Goal: Navigation & Orientation: Find specific page/section

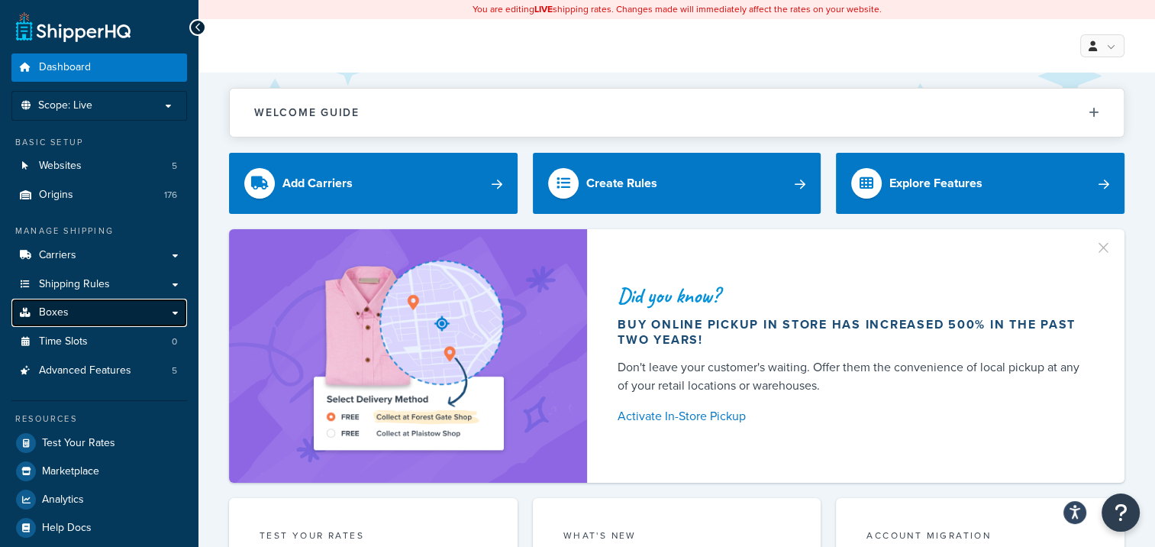
click at [53, 312] on span "Boxes" at bounding box center [54, 312] width 30 height 13
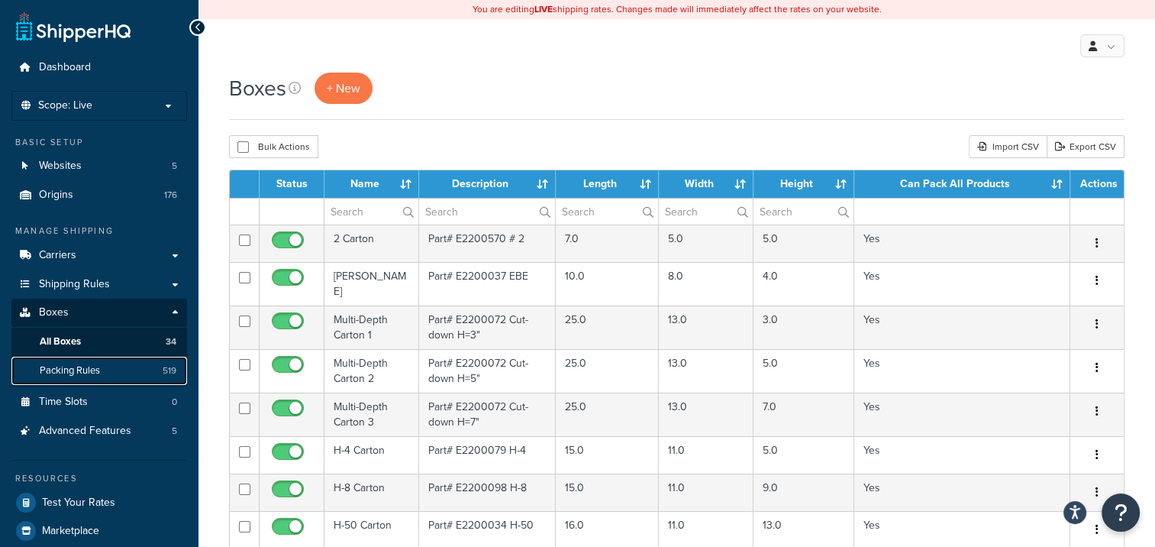
click at [63, 371] on span "Packing Rules" at bounding box center [70, 370] width 60 height 13
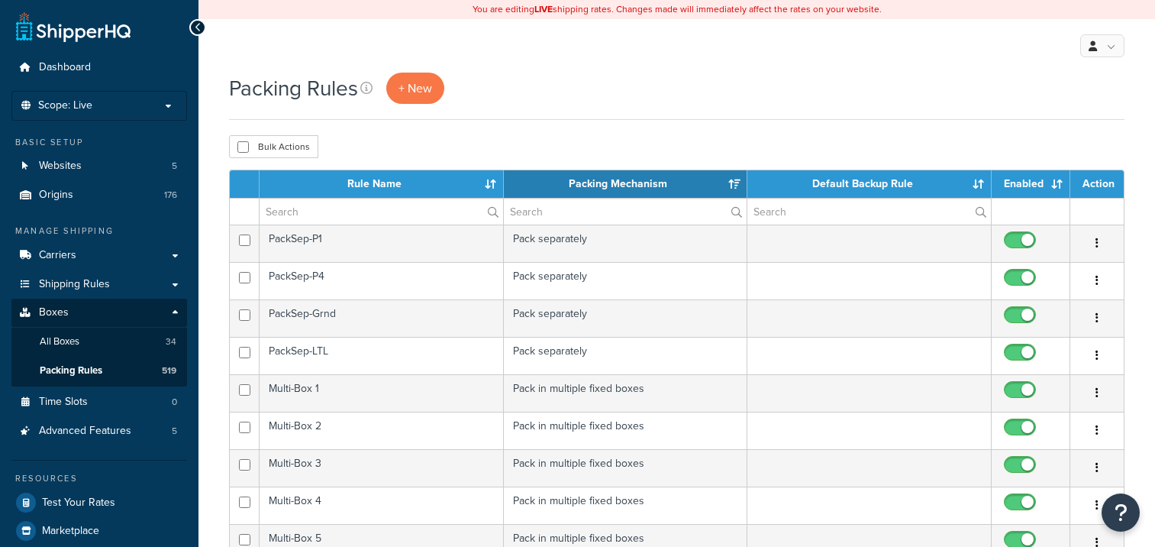
select select "15"
click at [177, 284] on link "Shipping Rules" at bounding box center [99, 284] width 176 height 28
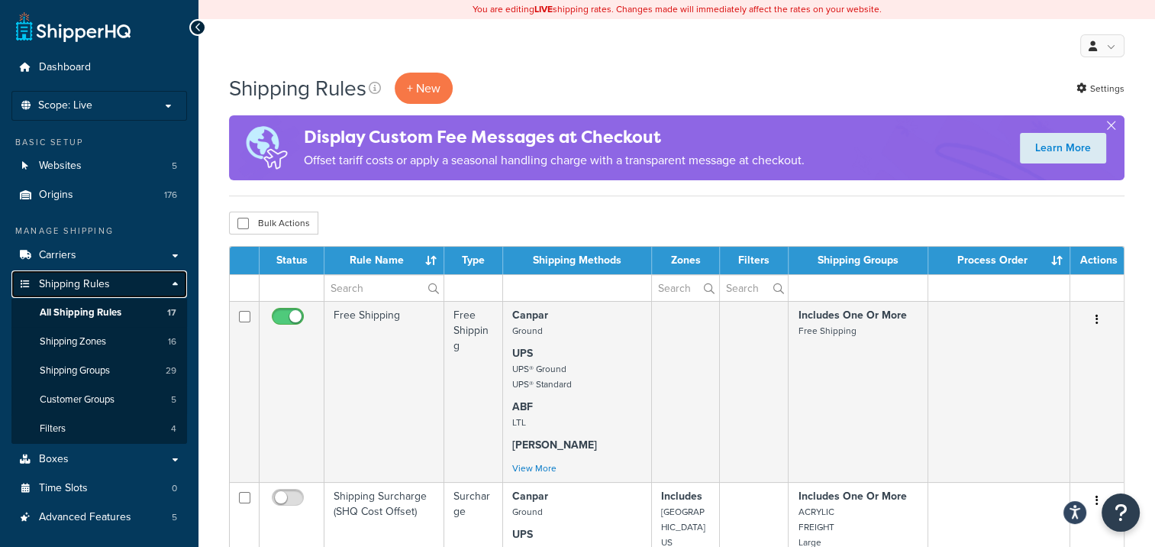
click at [176, 283] on link "Shipping Rules" at bounding box center [99, 284] width 176 height 28
click at [177, 281] on link "Shipping Rules" at bounding box center [99, 284] width 176 height 28
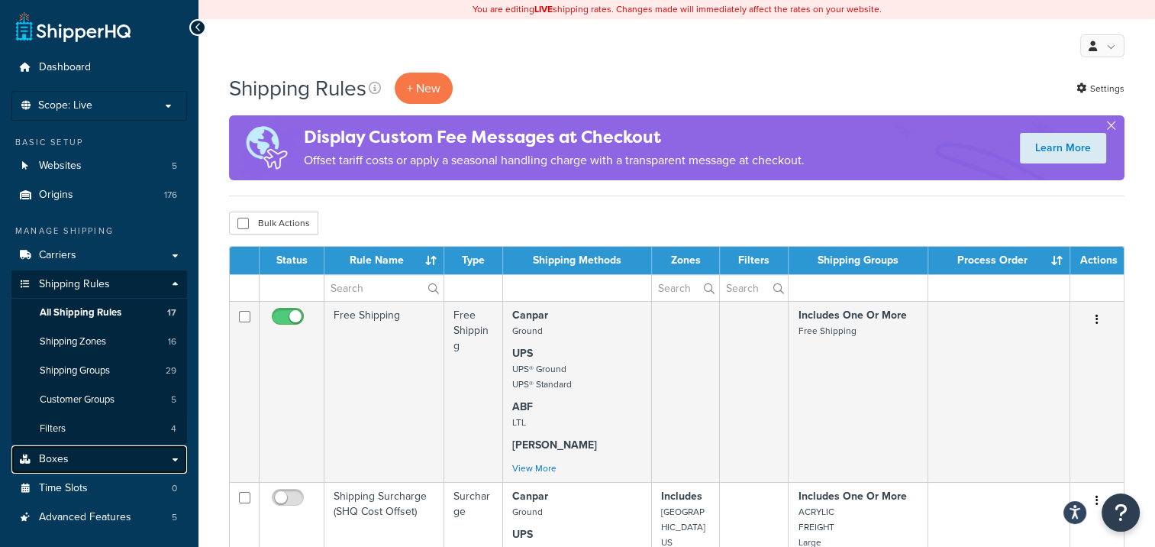
click at [174, 458] on link "Boxes" at bounding box center [99, 459] width 176 height 28
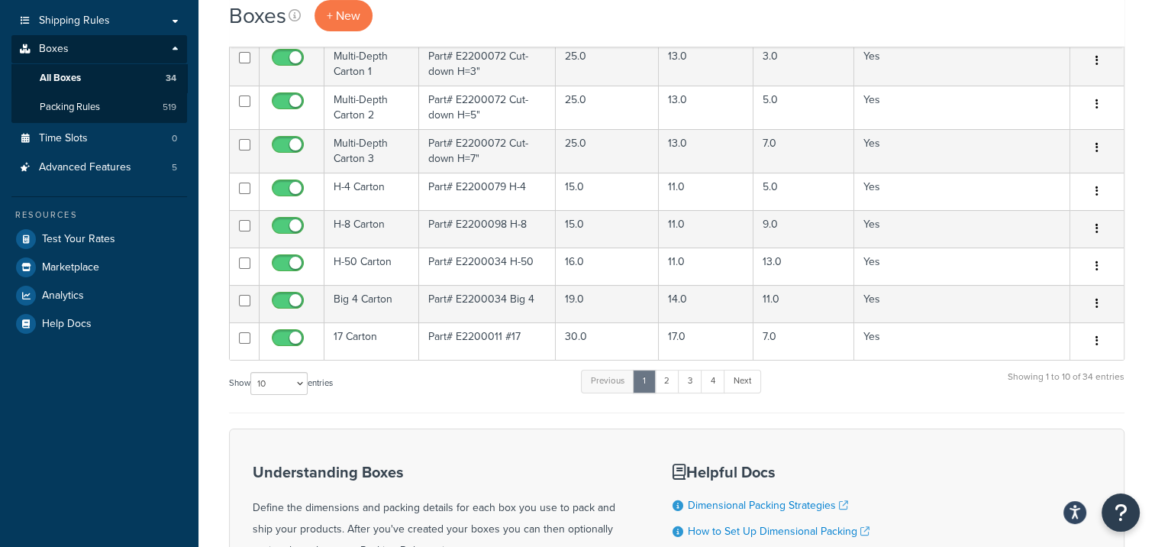
scroll to position [229, 0]
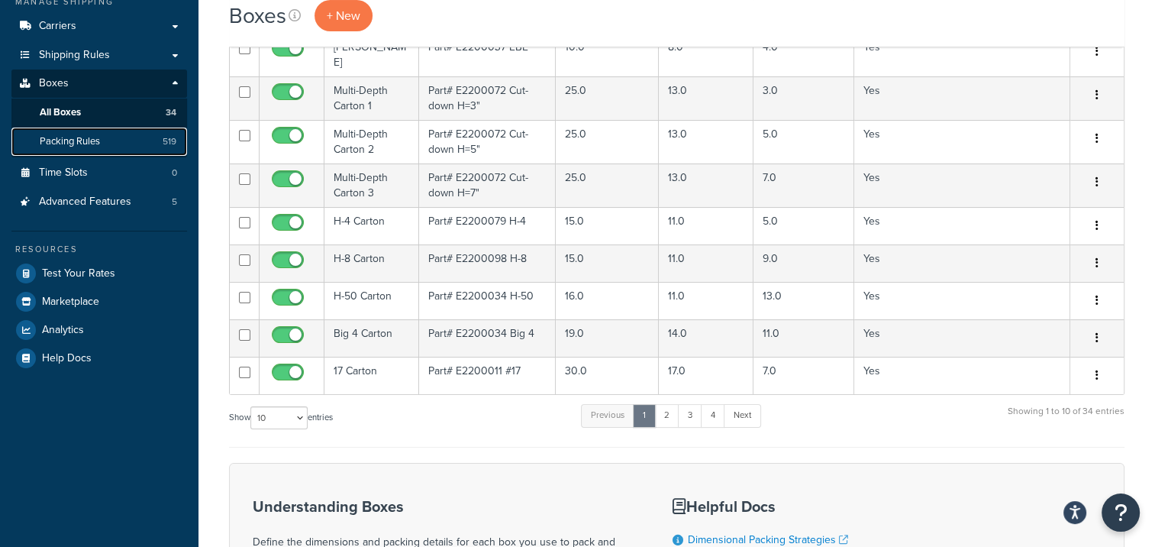
click at [82, 140] on span "Packing Rules" at bounding box center [70, 141] width 60 height 13
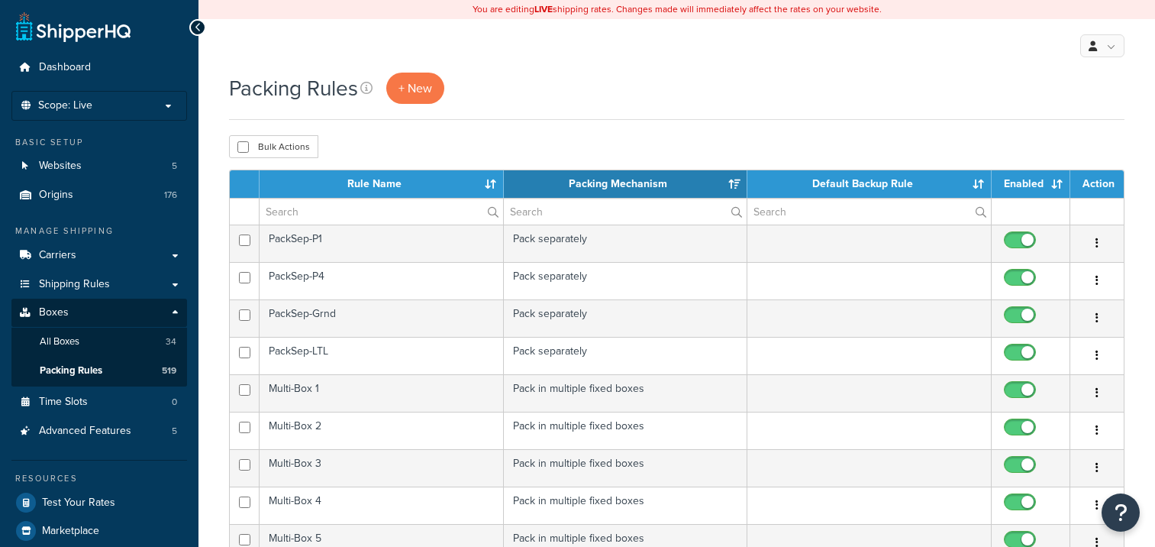
select select "15"
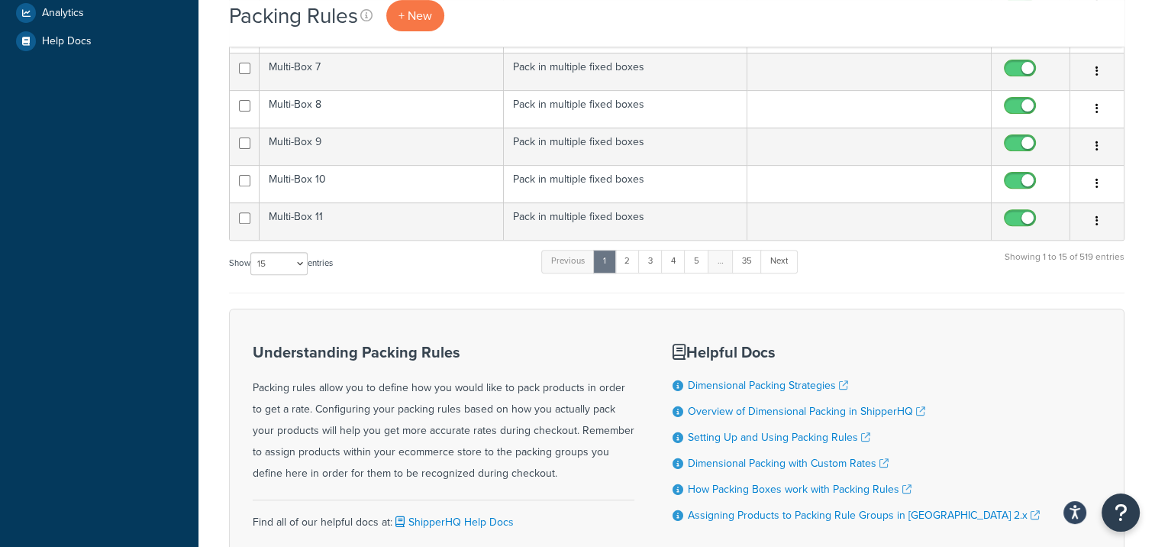
scroll to position [666, 0]
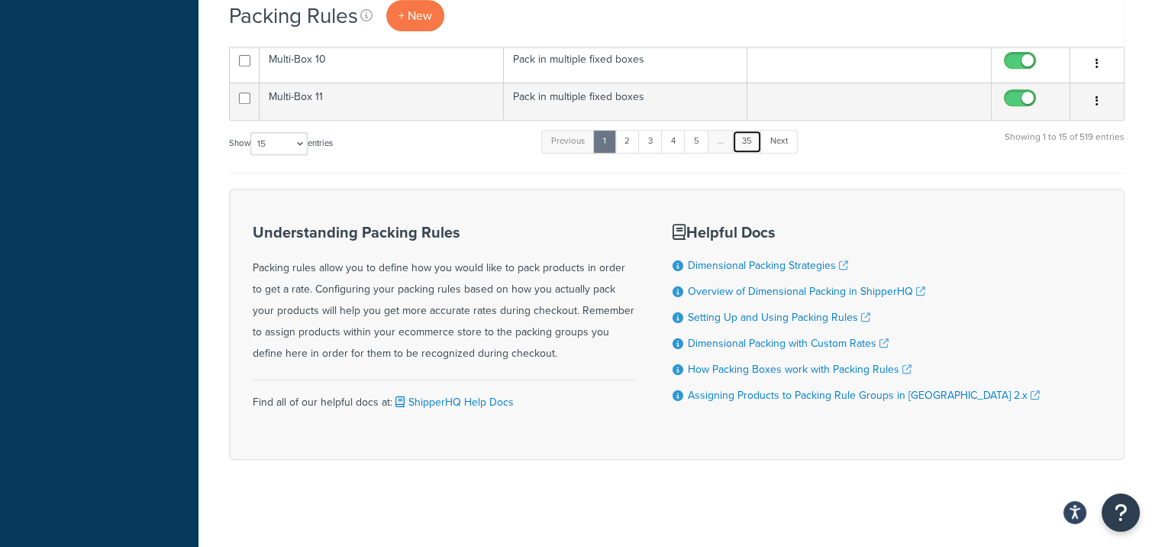
click at [748, 140] on link "35" at bounding box center [747, 141] width 30 height 23
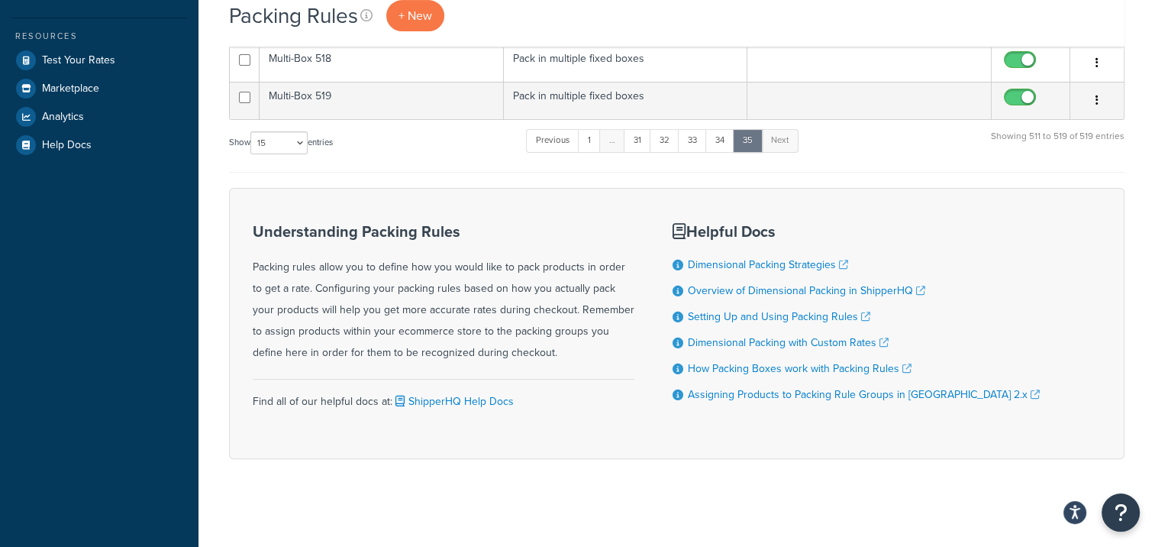
scroll to position [443, 0]
click at [639, 137] on link "31" at bounding box center [637, 139] width 27 height 23
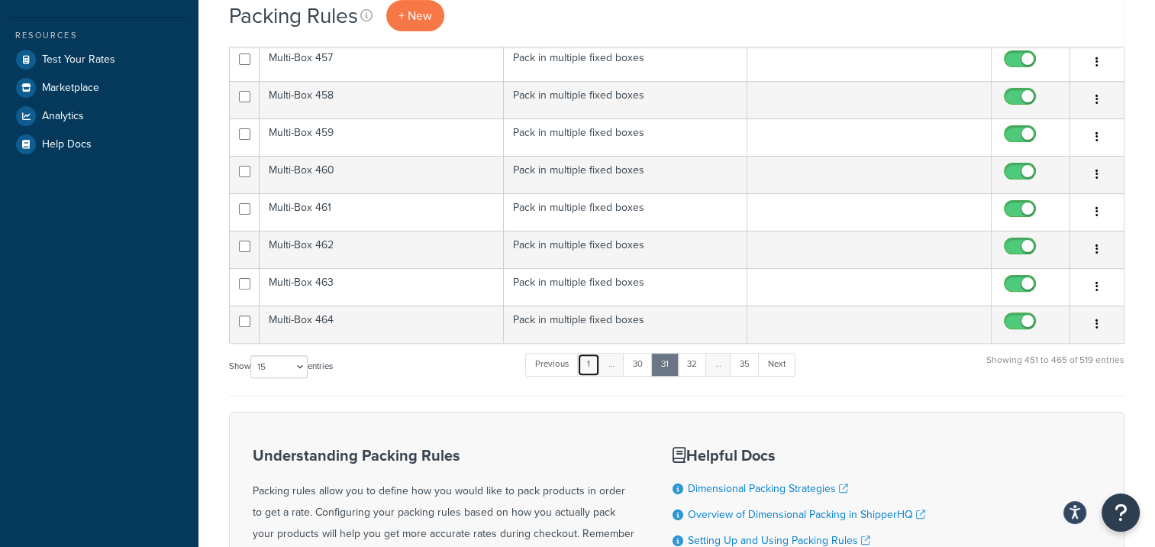
click at [589, 357] on link "1" at bounding box center [588, 364] width 23 height 23
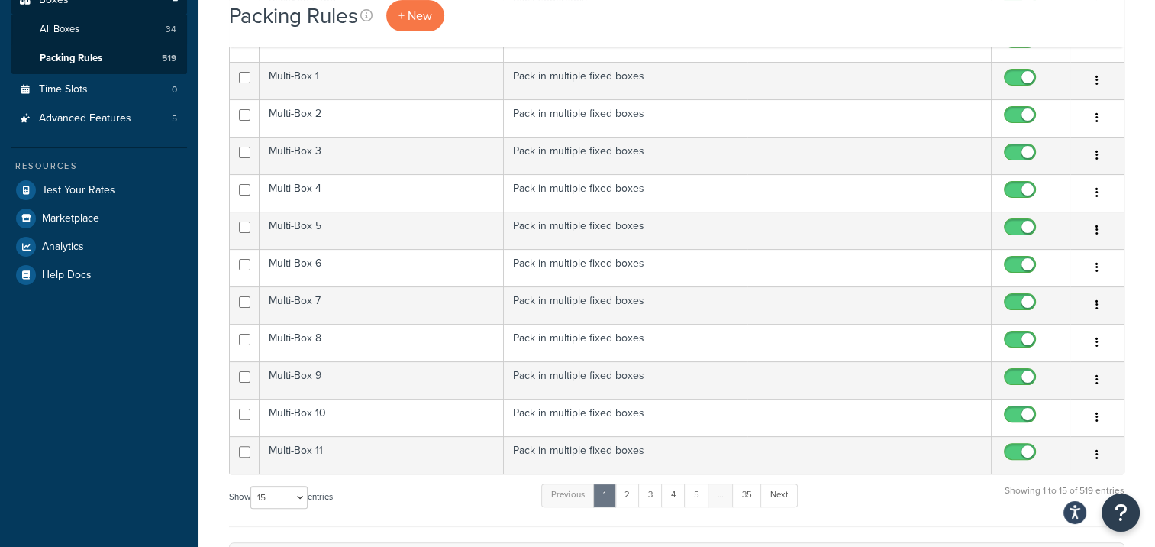
scroll to position [137, 0]
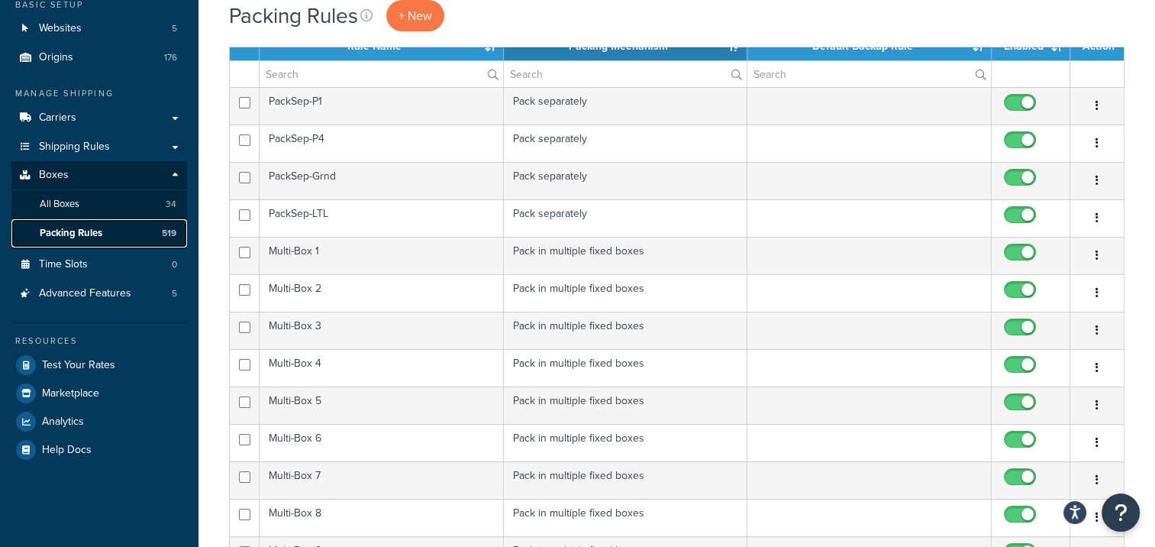
click at [89, 227] on span "Packing Rules" at bounding box center [71, 233] width 63 height 13
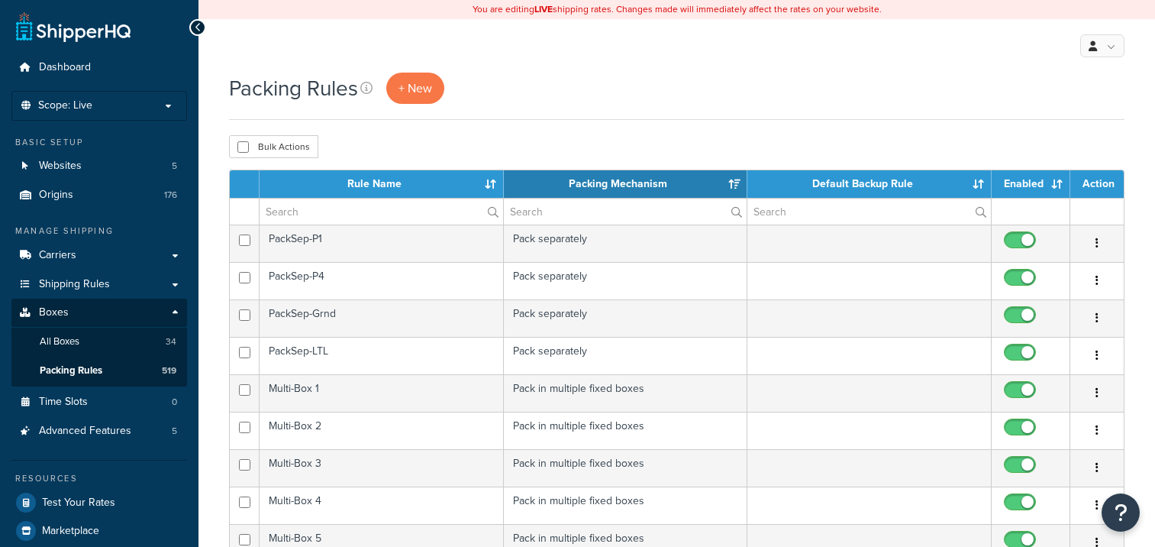
select select "15"
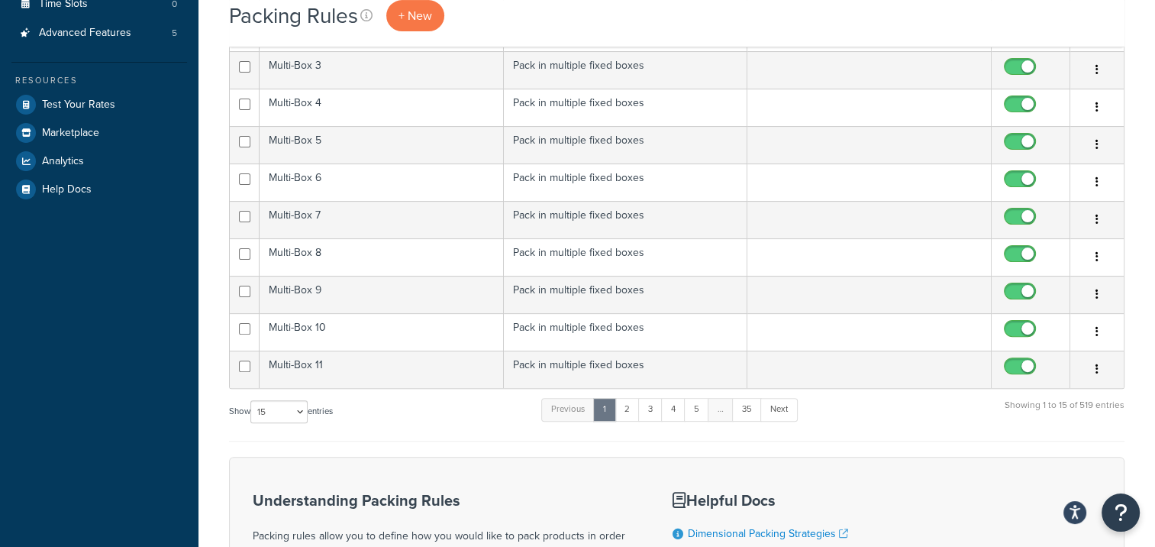
scroll to position [611, 0]
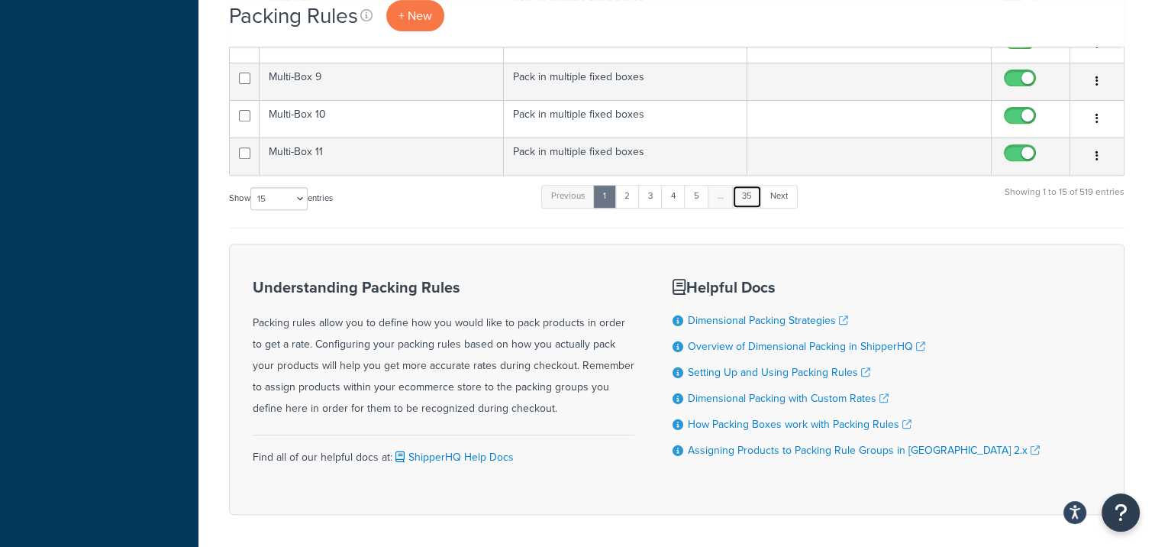
click at [750, 190] on link "35" at bounding box center [747, 196] width 30 height 23
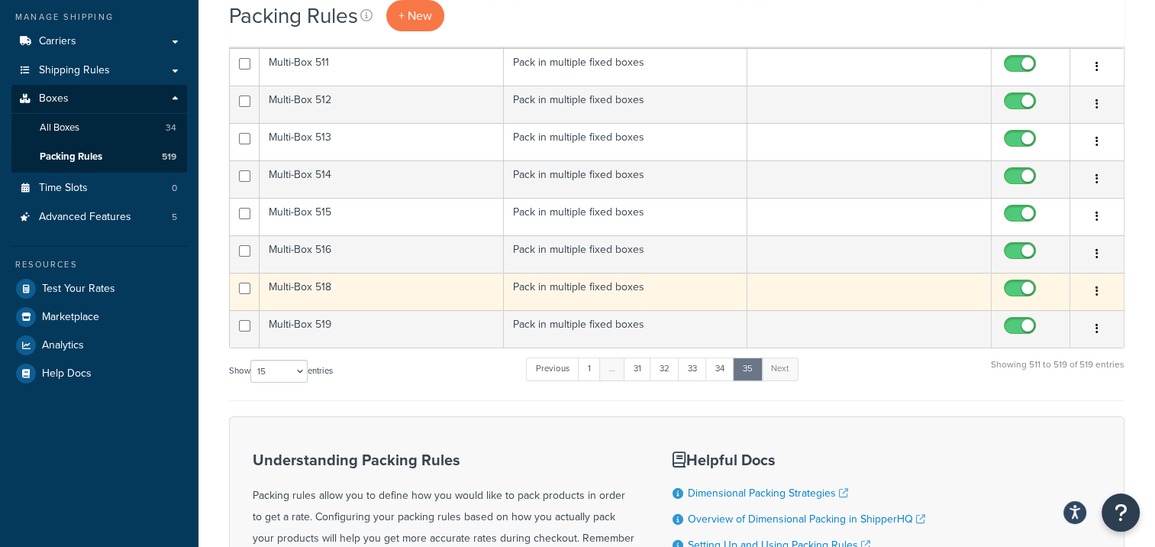
scroll to position [214, 0]
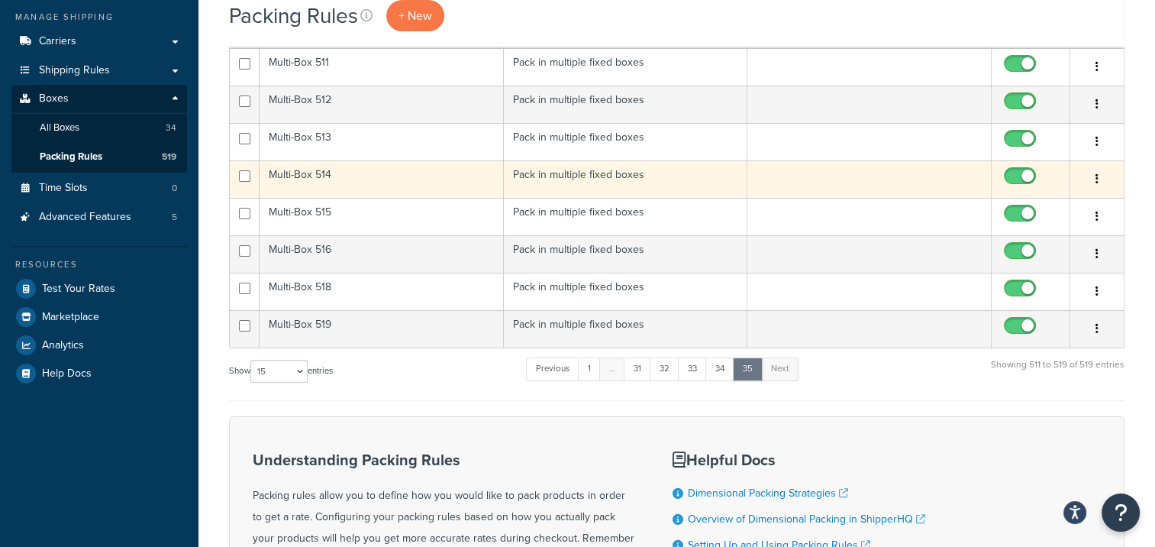
click at [1097, 177] on icon "button" at bounding box center [1097, 178] width 3 height 11
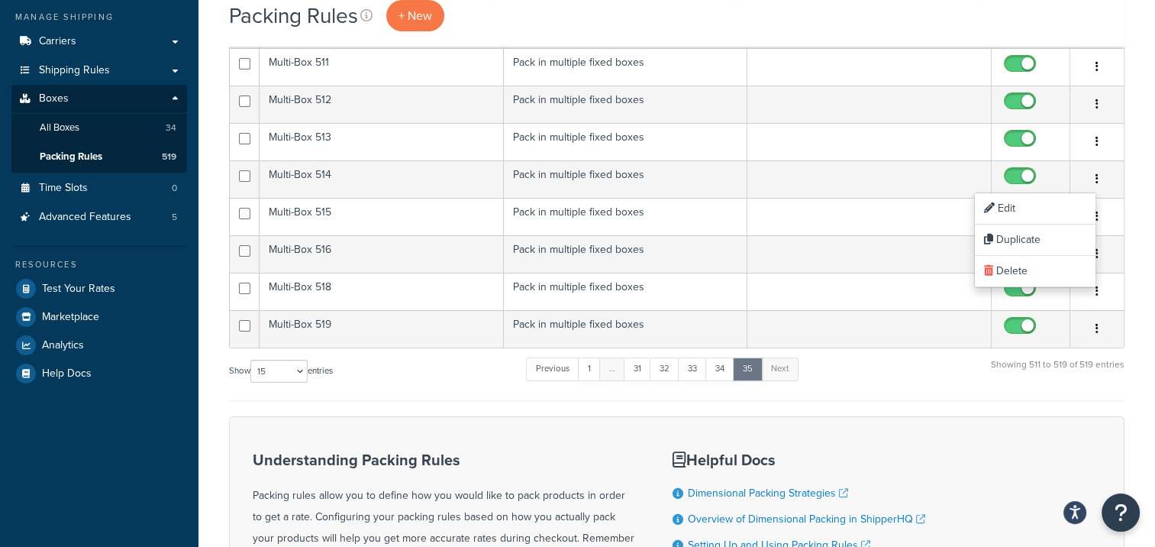
click at [1137, 173] on div "Packing Rules + New Bulk Actions Duplicate Delete Contact Us Send Us A Message …" at bounding box center [677, 300] width 957 height 882
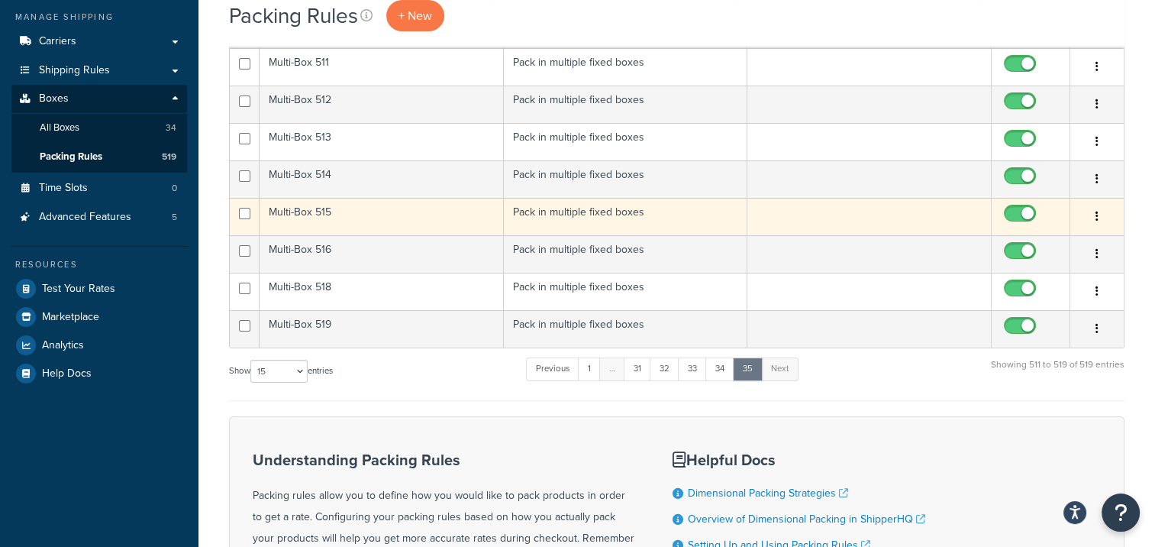
click at [1096, 214] on icon "button" at bounding box center [1097, 216] width 3 height 11
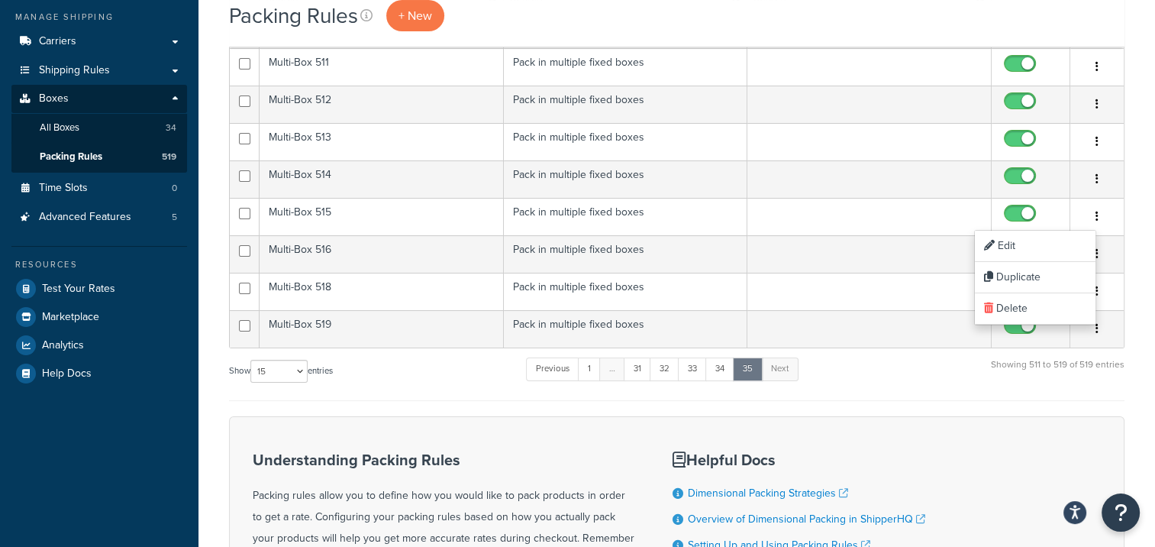
click at [1148, 232] on div "Packing Rules + New Bulk Actions Duplicate Delete Contact Us Send Us A Message …" at bounding box center [677, 300] width 957 height 882
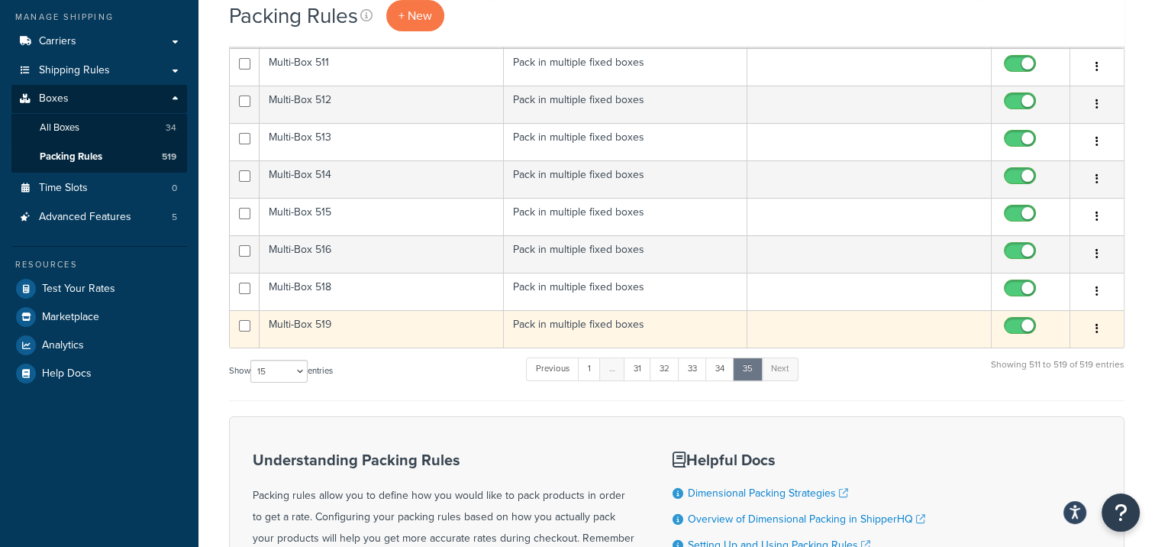
click at [308, 324] on td "Multi-Box 519" at bounding box center [382, 328] width 244 height 37
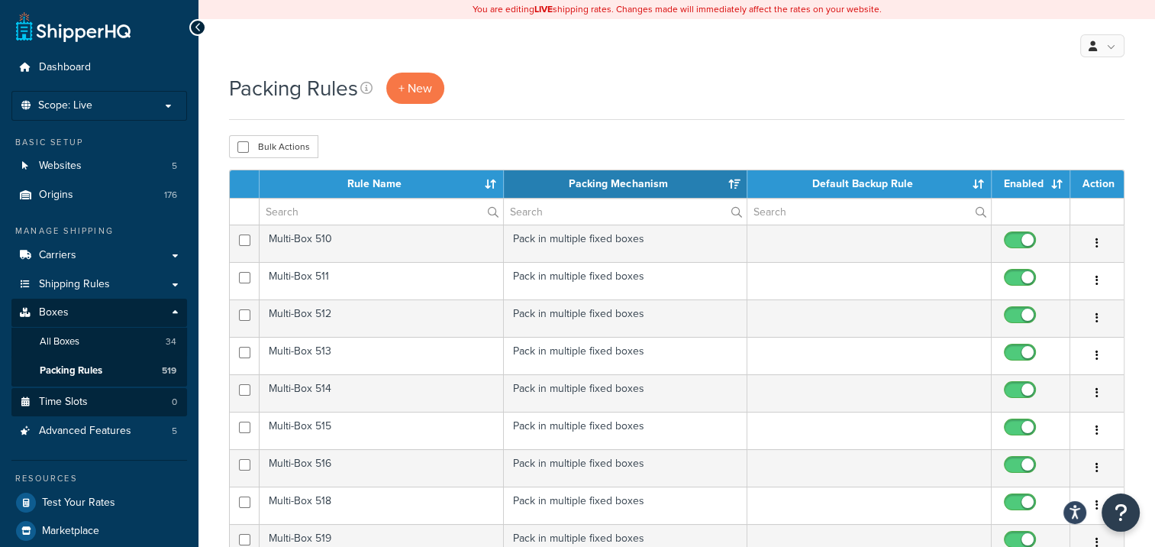
scroll to position [153, 0]
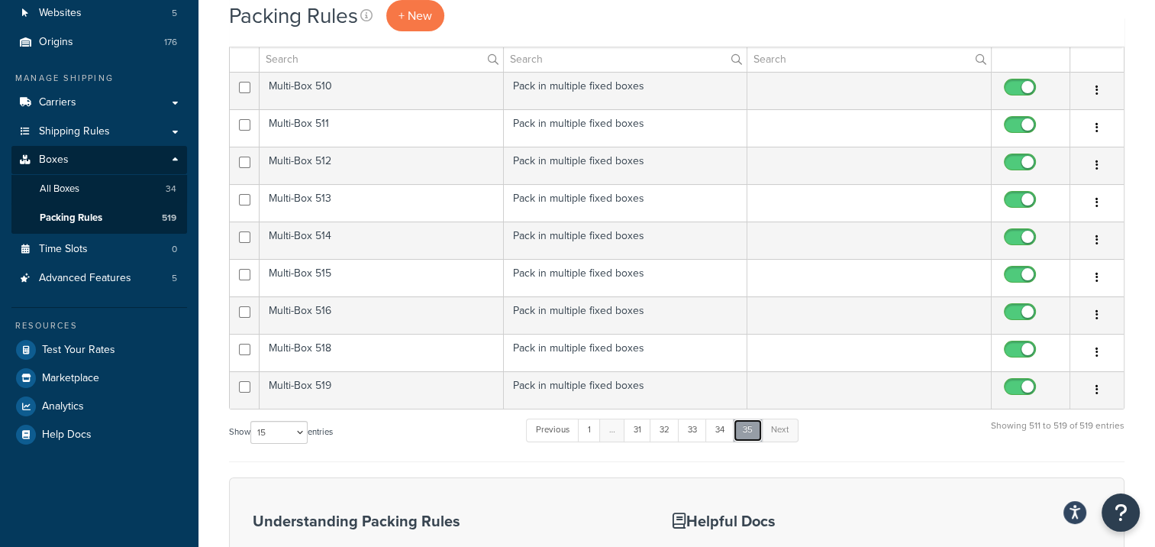
click at [750, 426] on link "35" at bounding box center [748, 429] width 30 height 23
click at [64, 187] on span "All Boxes" at bounding box center [60, 188] width 40 height 13
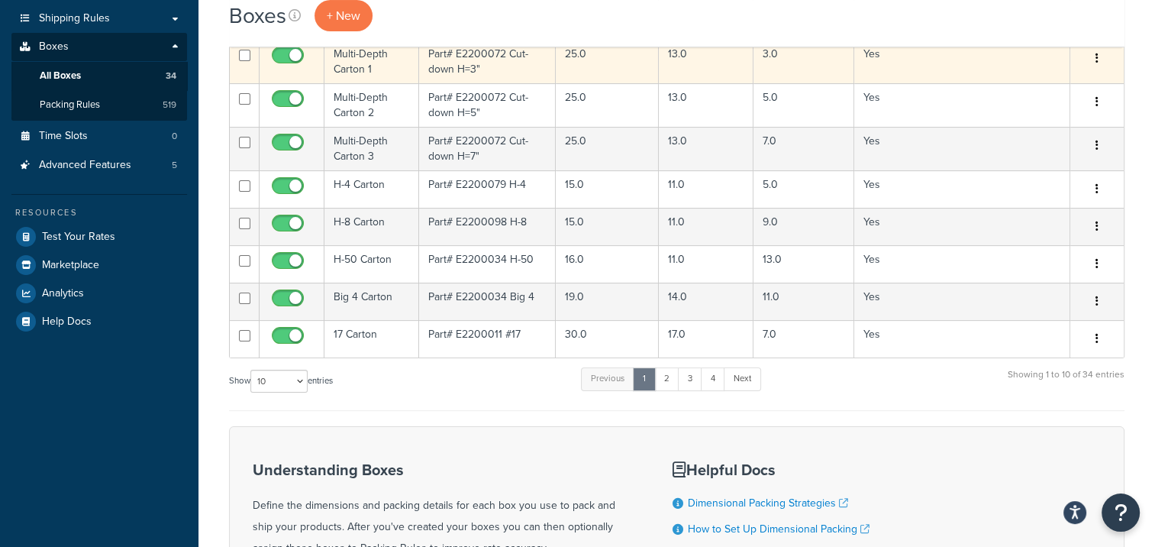
scroll to position [305, 0]
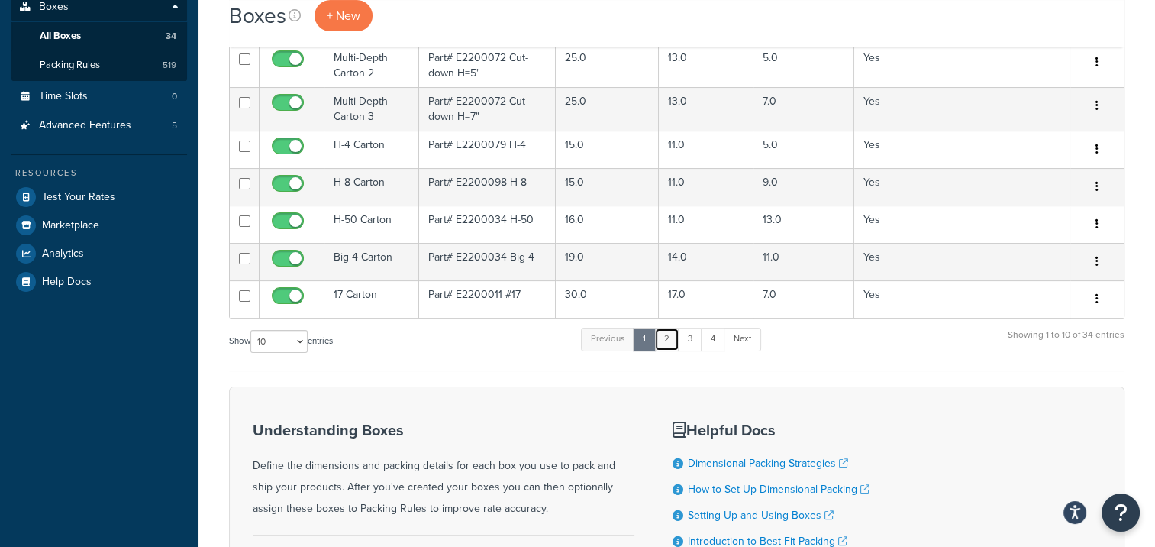
click at [670, 328] on link "2" at bounding box center [666, 339] width 25 height 23
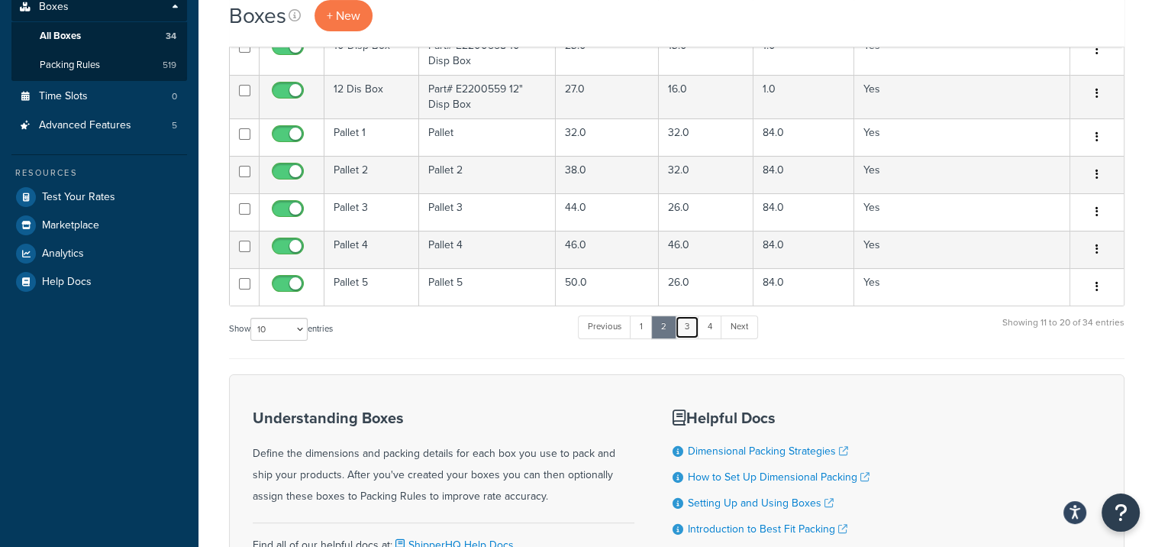
click at [690, 325] on link "3" at bounding box center [687, 326] width 24 height 23
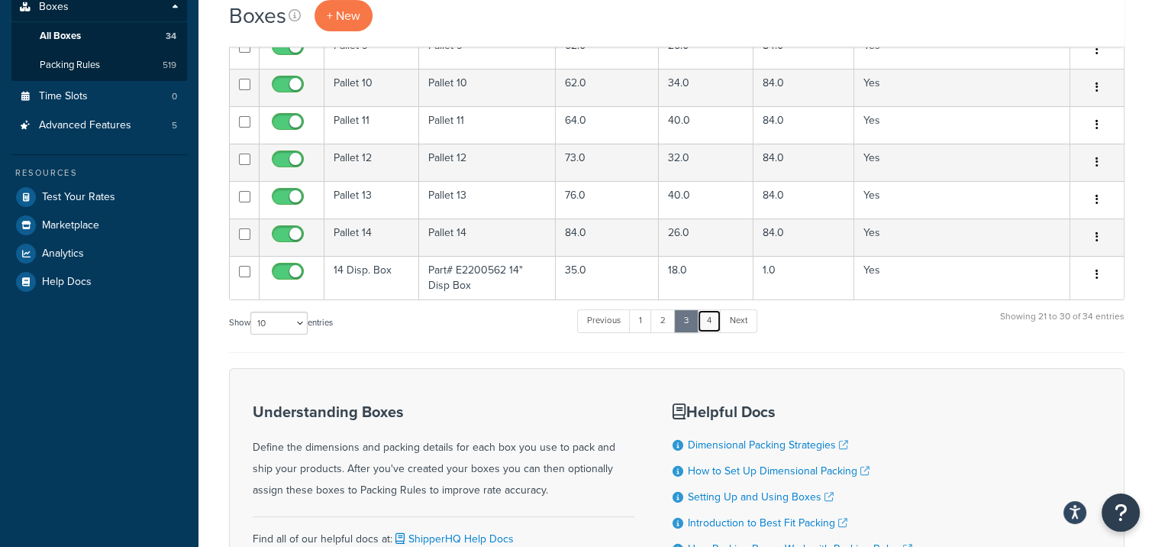
click at [712, 321] on link "4" at bounding box center [709, 320] width 24 height 23
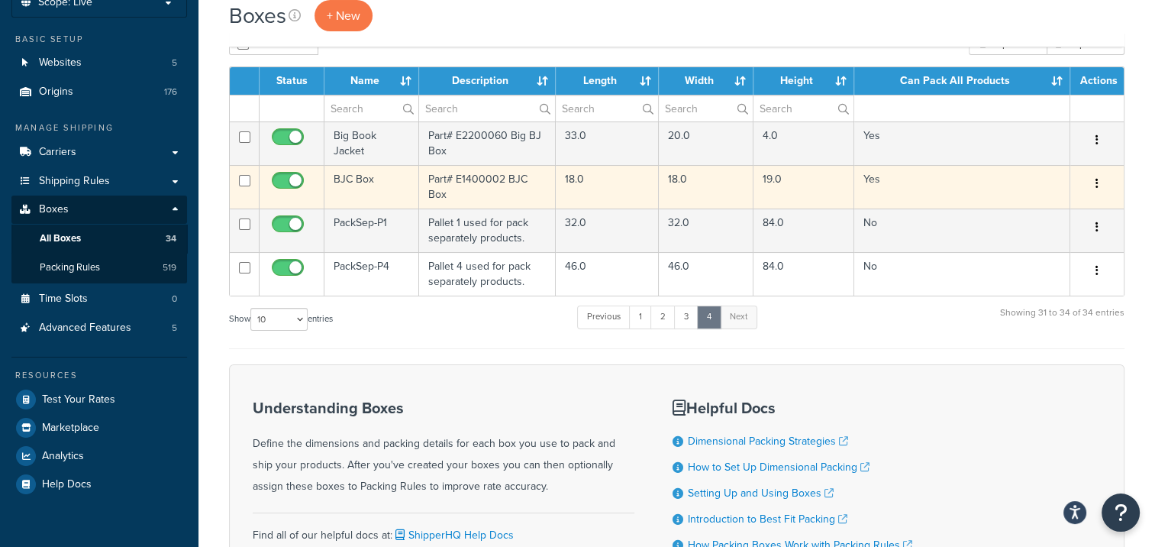
scroll to position [229, 0]
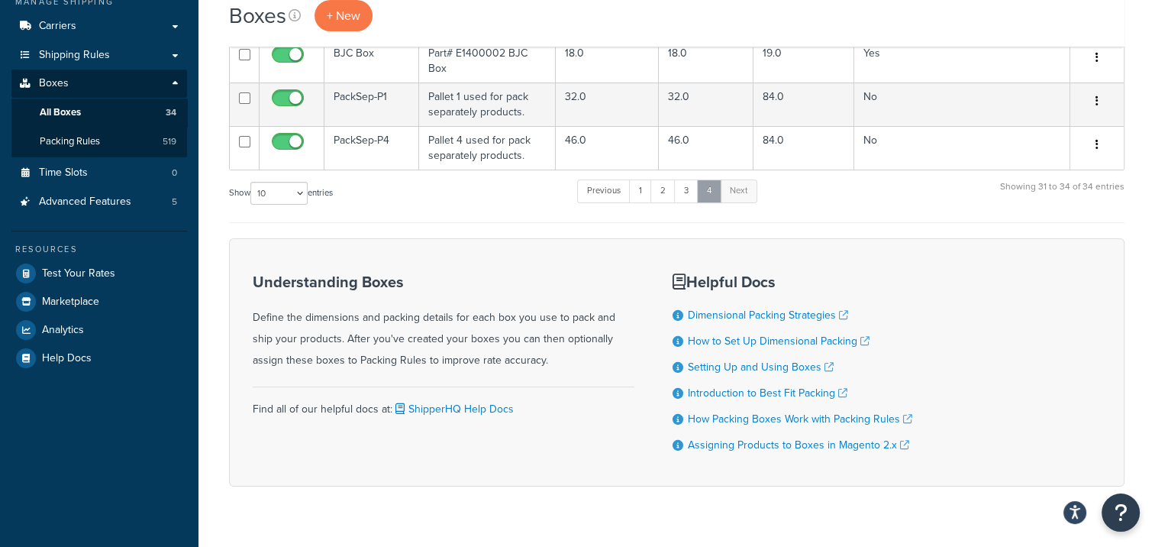
click at [713, 192] on link "4" at bounding box center [709, 190] width 24 height 23
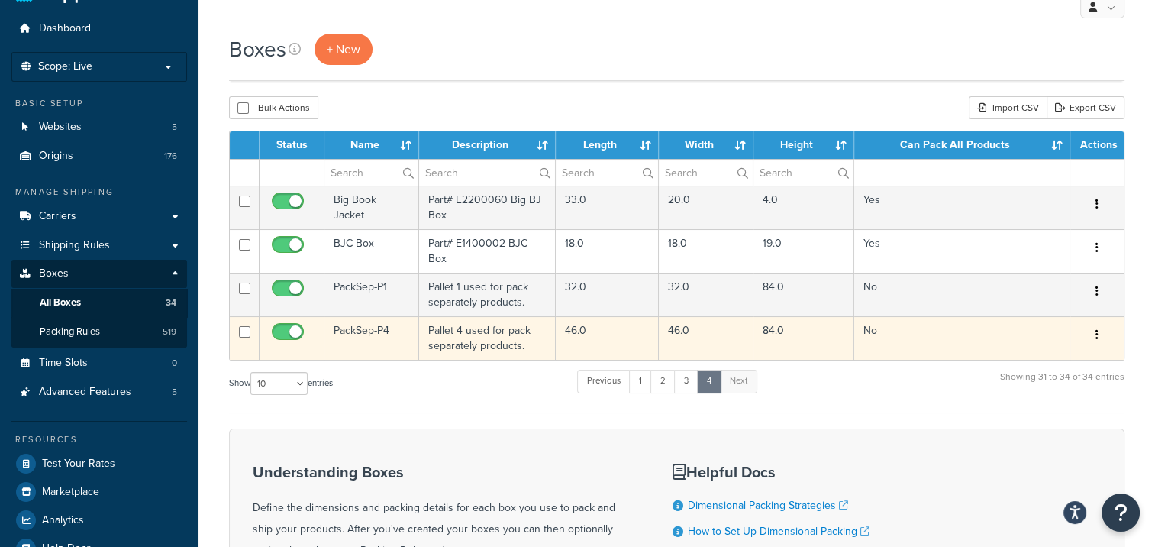
scroll to position [0, 0]
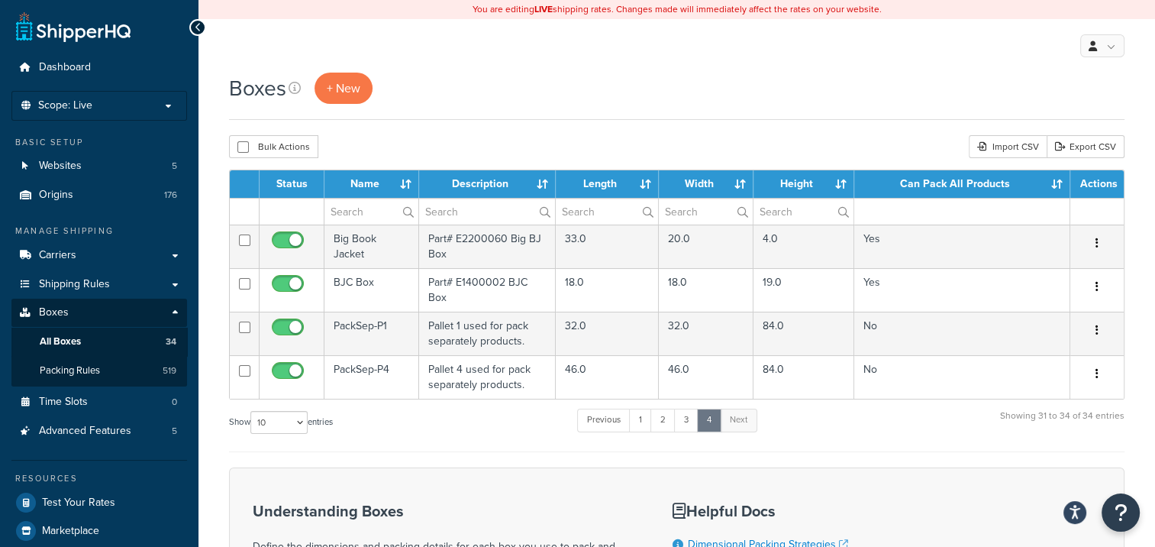
click at [782, 73] on div "Boxes + New" at bounding box center [677, 88] width 896 height 31
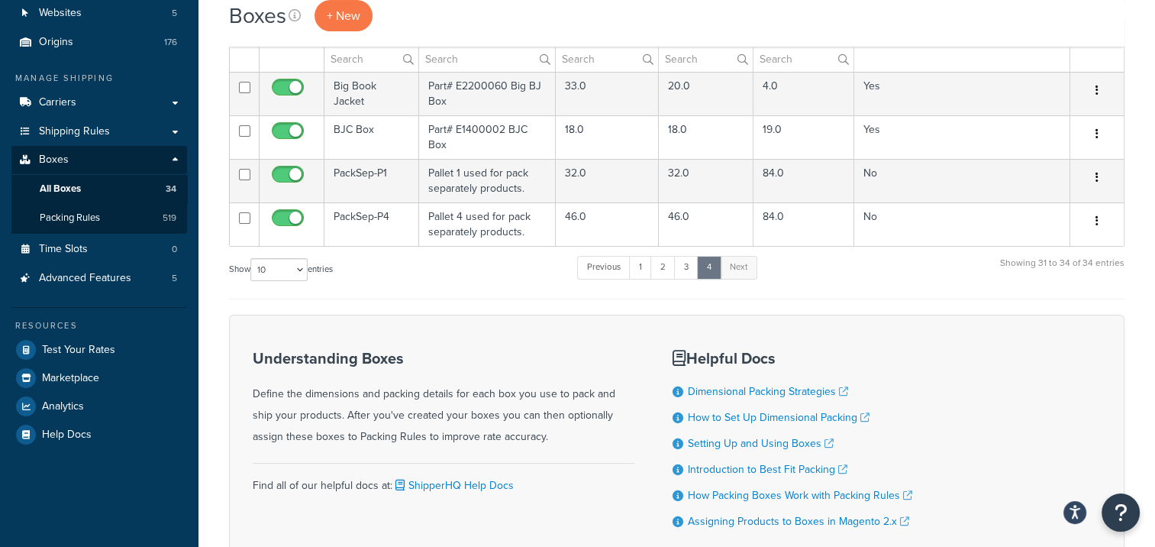
scroll to position [76, 0]
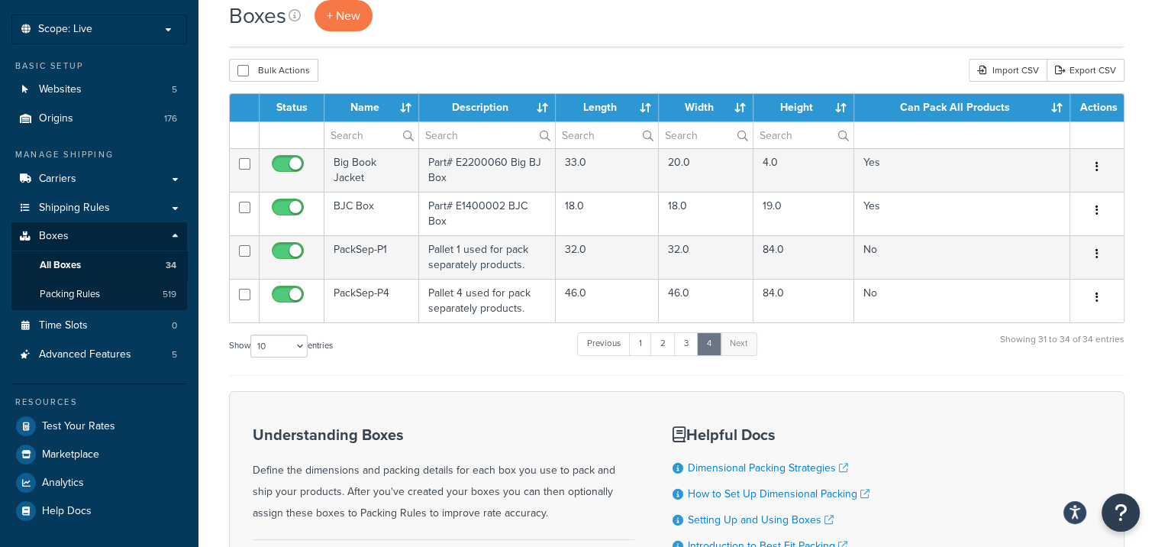
click at [706, 19] on div "Boxes + New" at bounding box center [677, 15] width 896 height 31
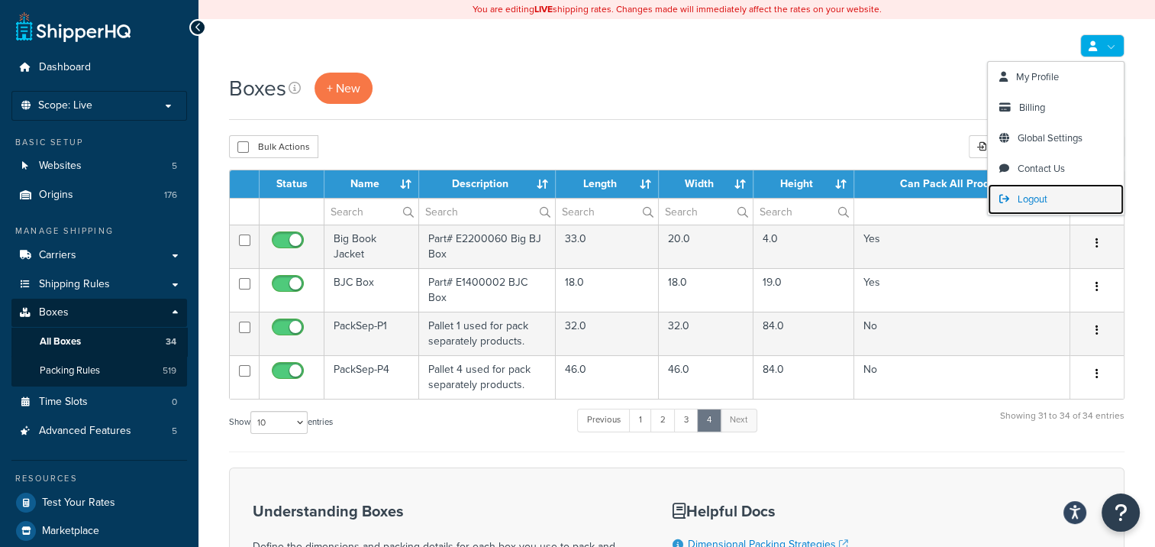
click at [1033, 195] on span "Logout" at bounding box center [1033, 199] width 30 height 15
